Goal: Task Accomplishment & Management: Manage account settings

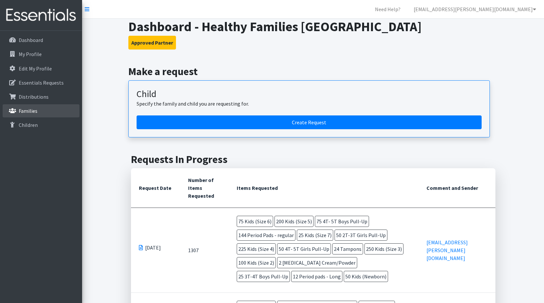
click at [39, 109] on link "Families" at bounding box center [41, 110] width 77 height 13
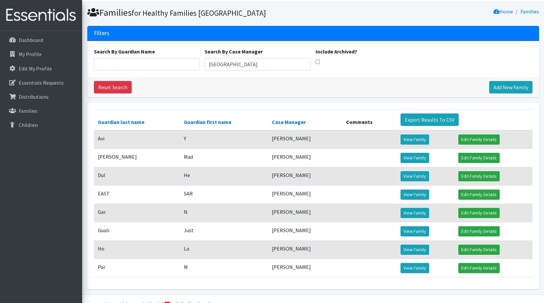
scroll to position [33, 0]
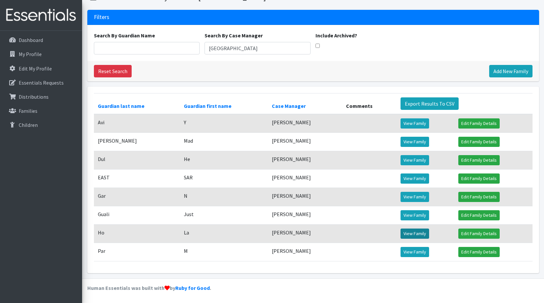
click at [408, 231] on link "View Family" at bounding box center [415, 234] width 29 height 10
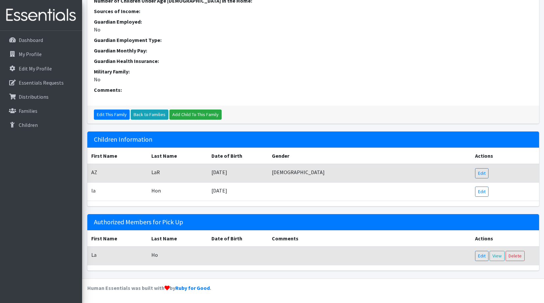
scroll to position [206, 0]
click at [480, 172] on link "Edit" at bounding box center [481, 173] width 13 height 10
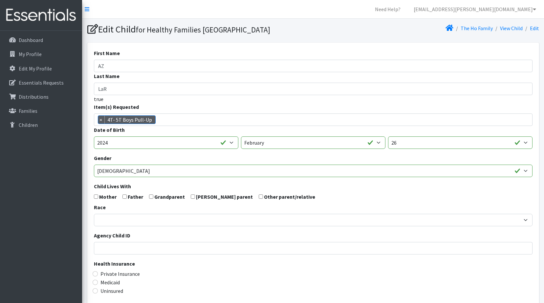
scroll to position [5, 0]
